Goal: Navigation & Orientation: Find specific page/section

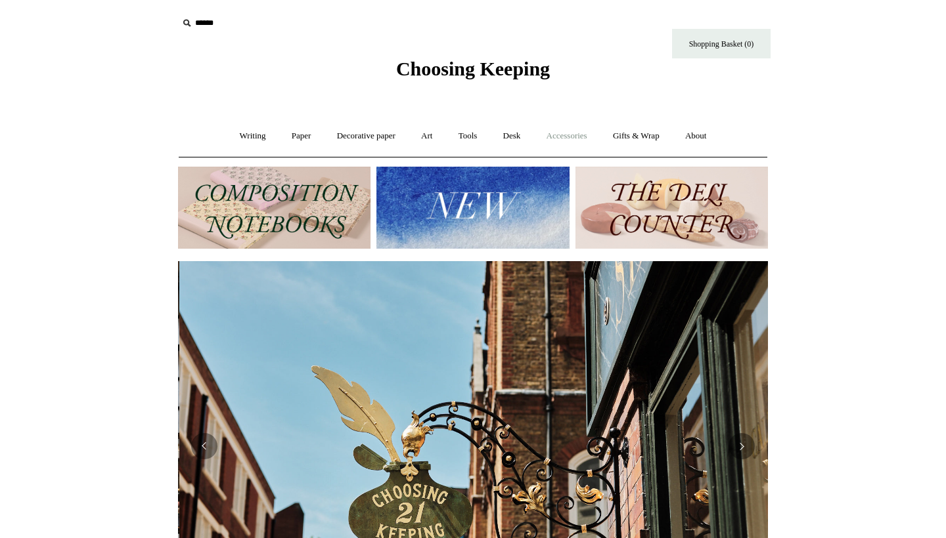
scroll to position [0, 590]
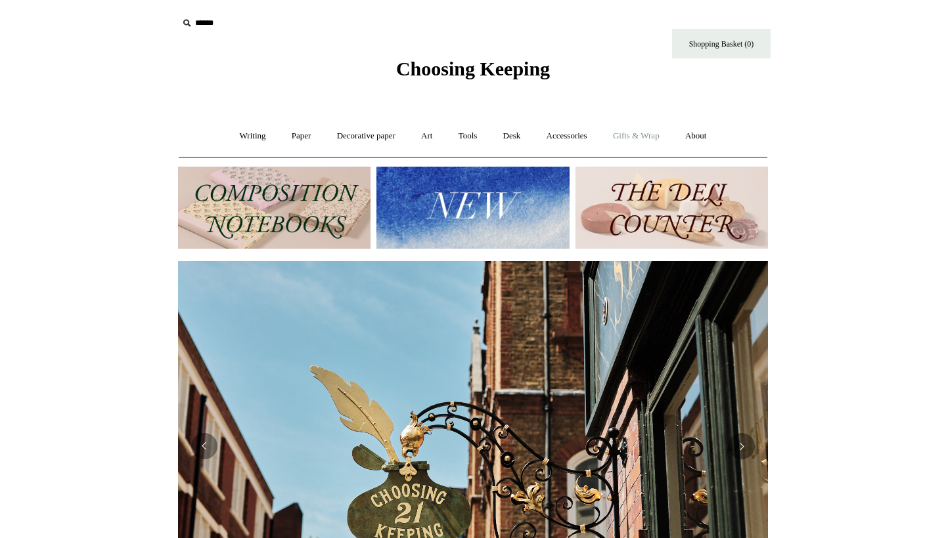
click at [641, 139] on link "Gifts & Wrap +" at bounding box center [636, 136] width 70 height 35
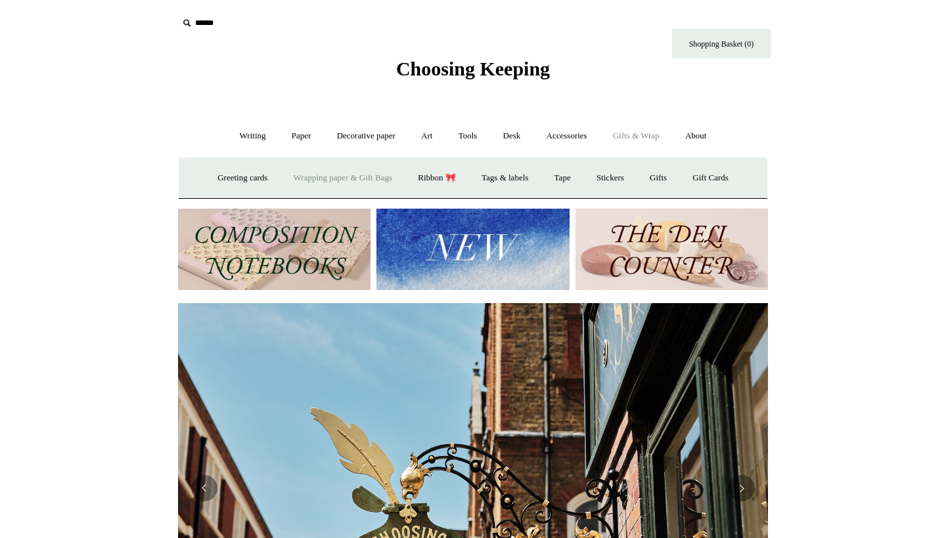
click at [339, 173] on link "Wrapping paper & Gift Bags" at bounding box center [343, 178] width 122 height 35
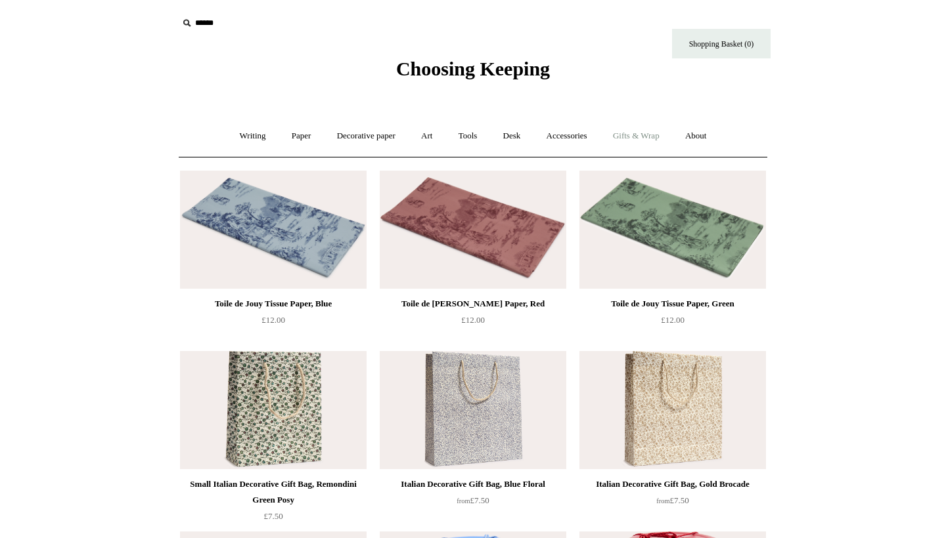
click at [642, 137] on link "Gifts & Wrap +" at bounding box center [636, 136] width 70 height 35
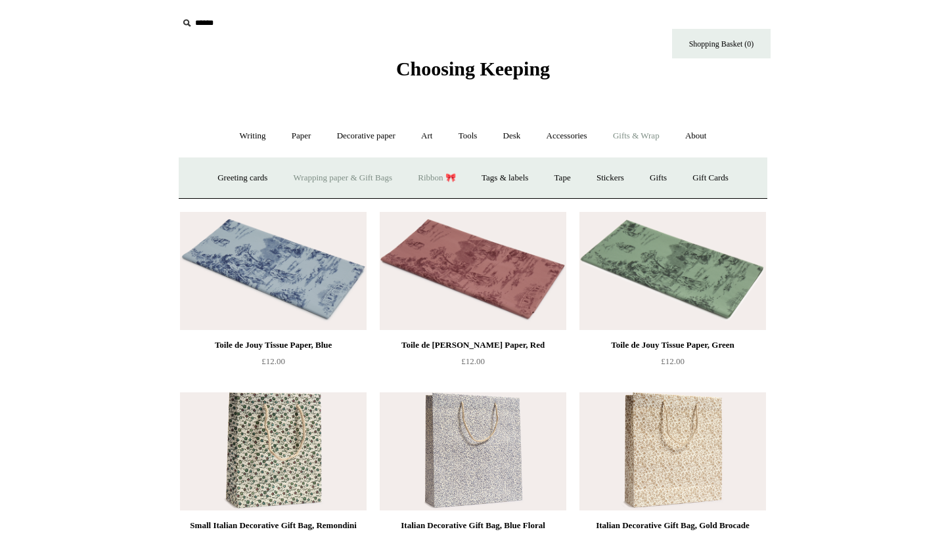
click at [429, 176] on link "Ribbon 🎀" at bounding box center [437, 178] width 62 height 35
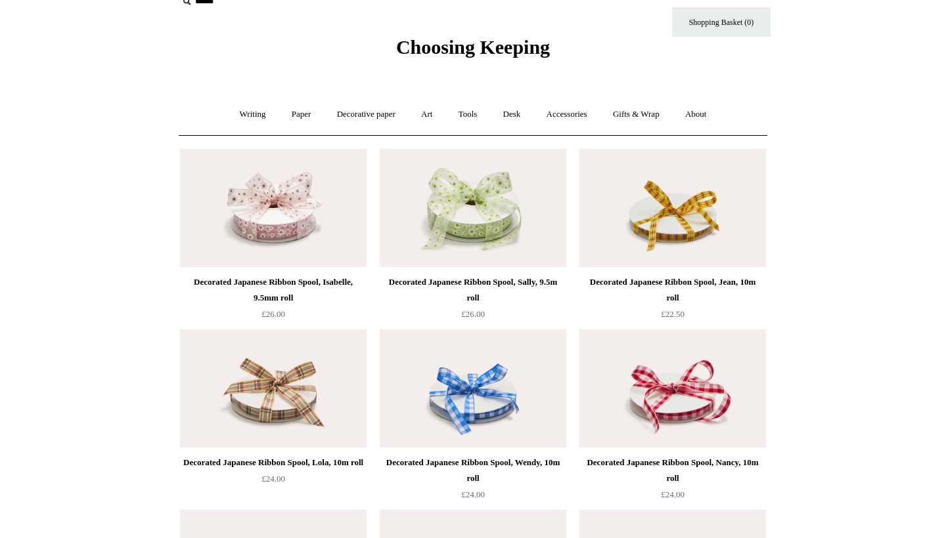
scroll to position [33, 0]
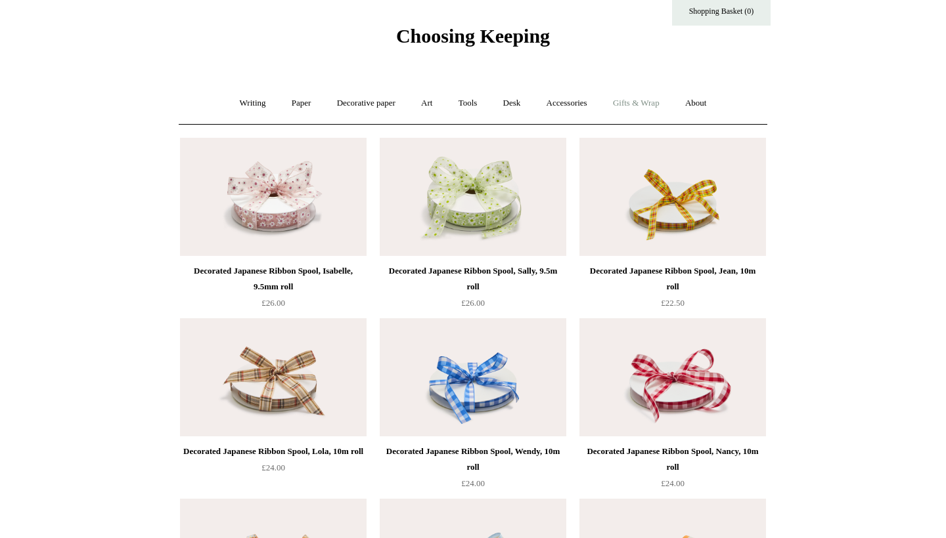
click at [642, 108] on link "Gifts & Wrap +" at bounding box center [636, 103] width 70 height 35
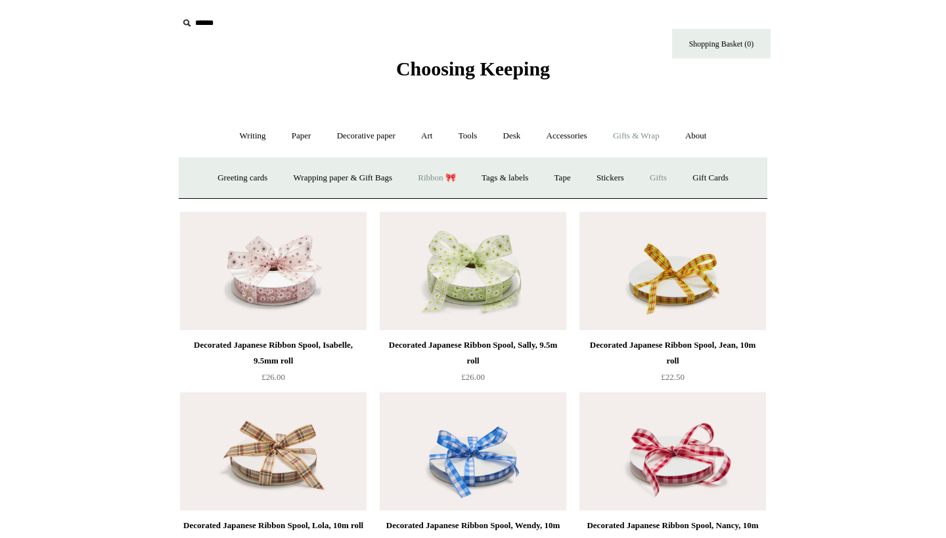
scroll to position [0, 0]
click at [510, 181] on link "Tags & labels" at bounding box center [504, 178] width 70 height 35
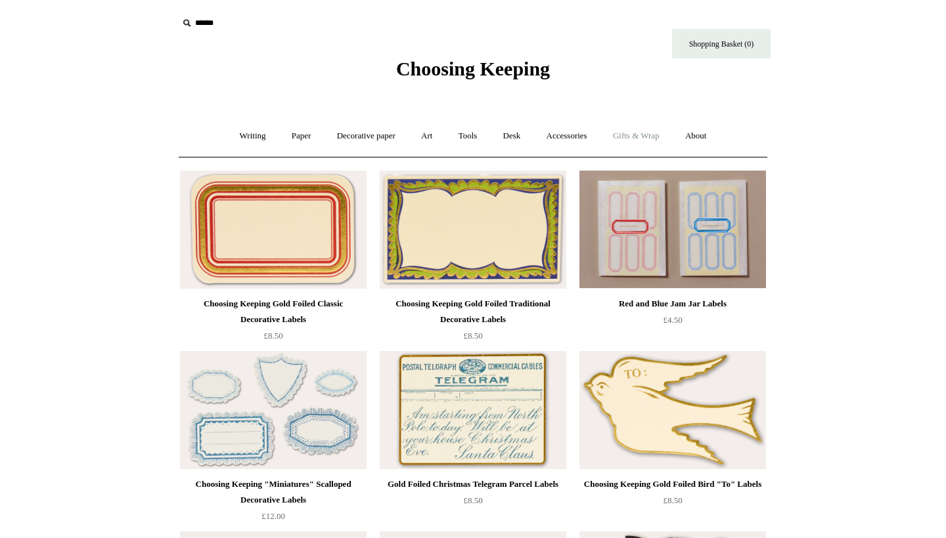
click at [650, 142] on link "Gifts & Wrap +" at bounding box center [636, 136] width 70 height 35
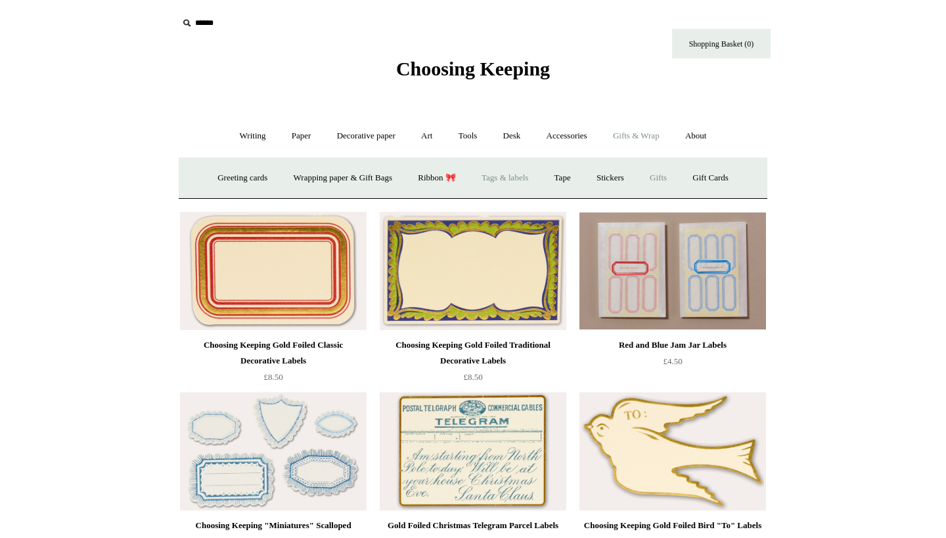
click at [659, 184] on link "Gifts +" at bounding box center [658, 178] width 41 height 35
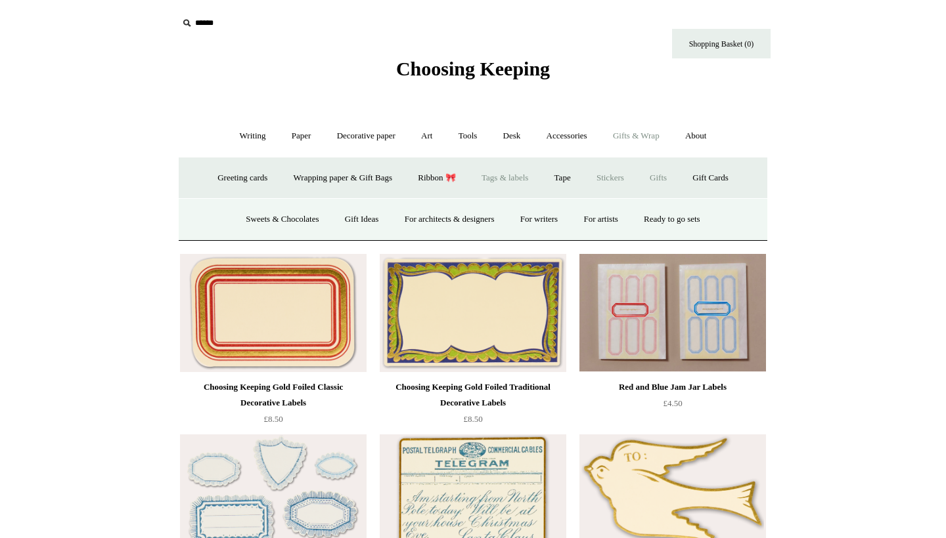
click at [628, 179] on link "Stickers" at bounding box center [609, 178] width 51 height 35
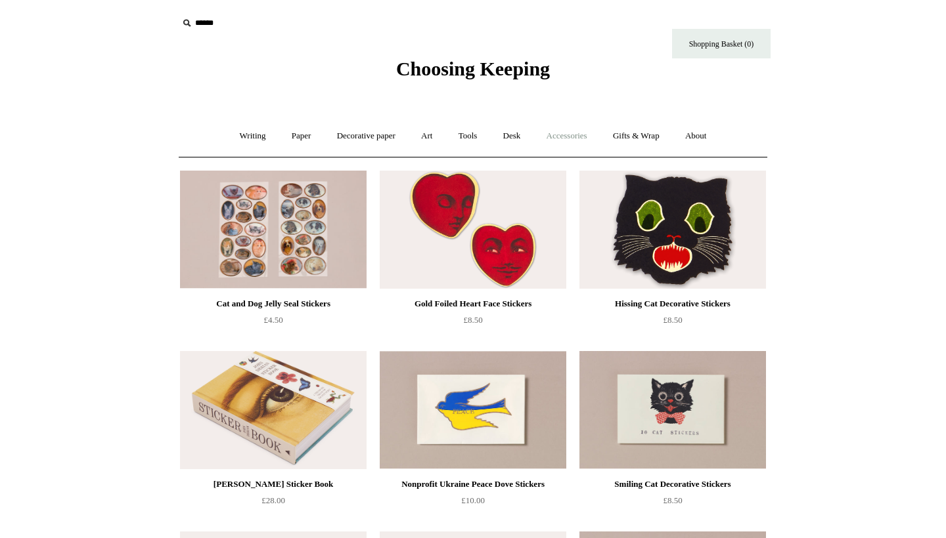
click at [581, 136] on link "Accessories +" at bounding box center [566, 136] width 64 height 35
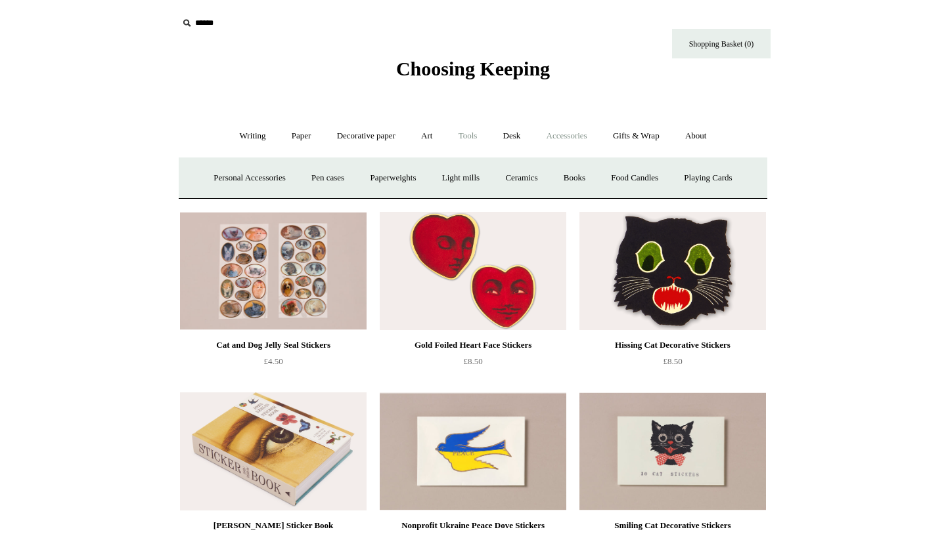
click at [462, 137] on link "Tools +" at bounding box center [467, 136] width 43 height 35
click at [629, 143] on link "Gifts & Wrap +" at bounding box center [636, 136] width 70 height 35
click at [209, 179] on link "Greeting cards +" at bounding box center [243, 178] width 74 height 35
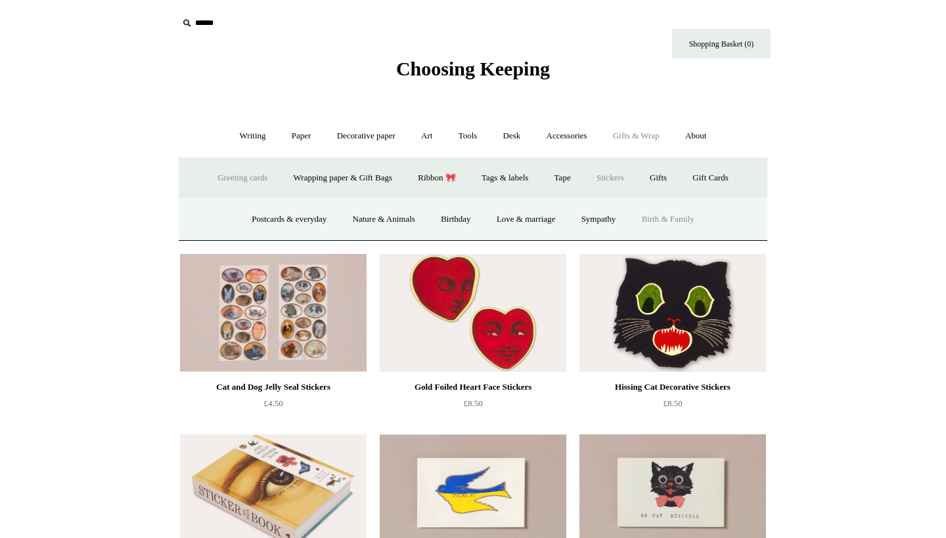
click at [669, 217] on link "Birth & Family" at bounding box center [668, 219] width 76 height 35
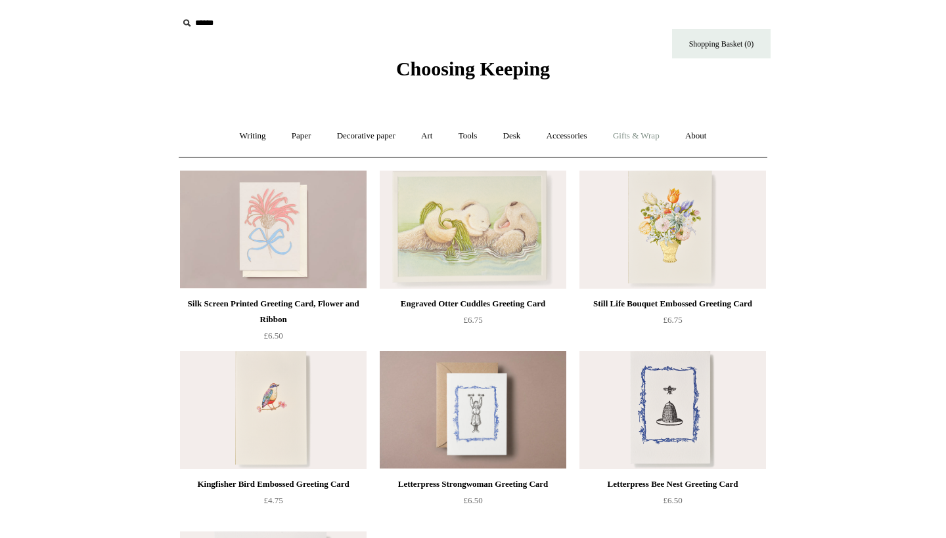
click at [640, 139] on link "Gifts & Wrap +" at bounding box center [636, 136] width 70 height 35
